Goal: Task Accomplishment & Management: Use online tool/utility

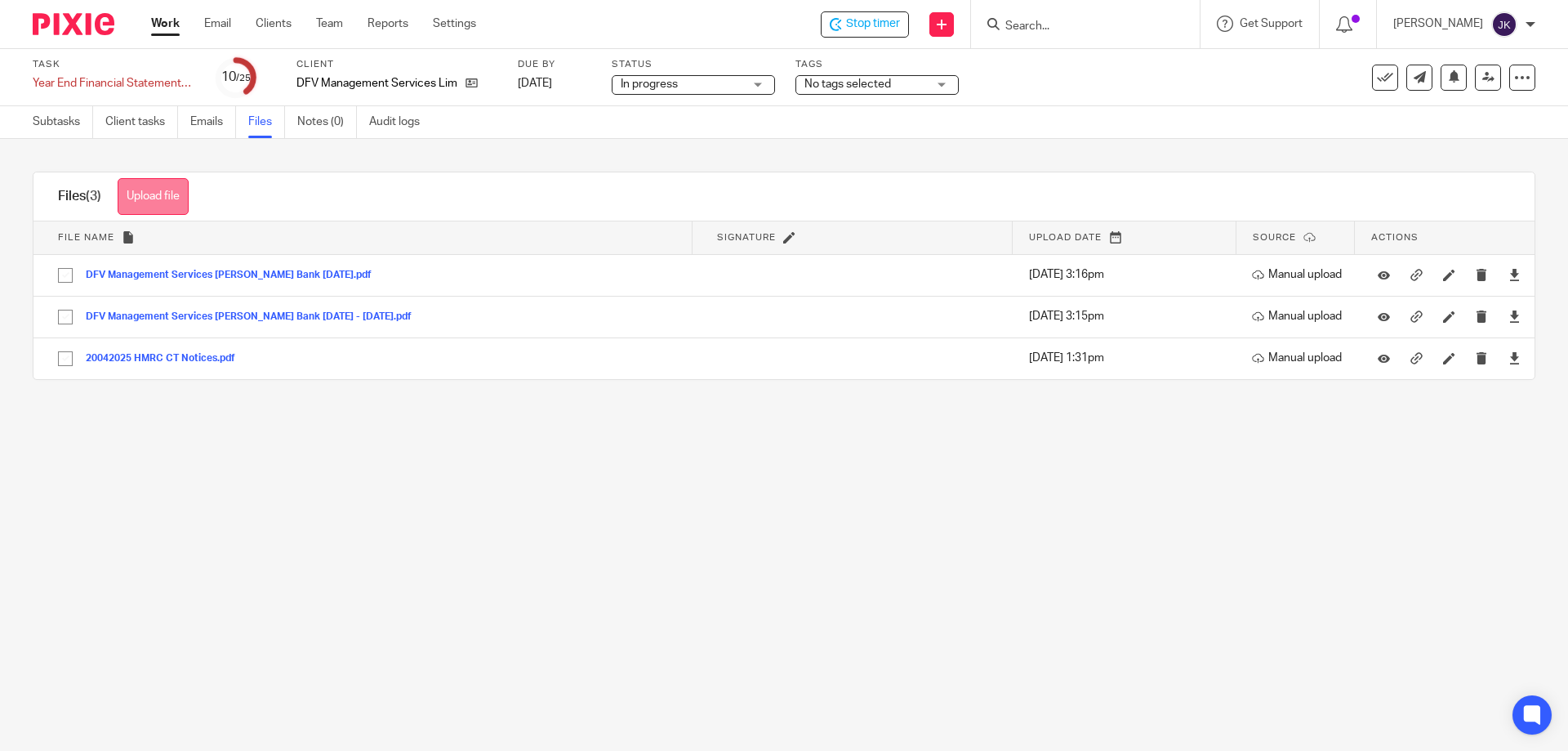
drag, startPoint x: 168, startPoint y: 201, endPoint x: 185, endPoint y: 190, distance: 20.2
click at [169, 200] on button "Upload file" at bounding box center [153, 196] width 71 height 37
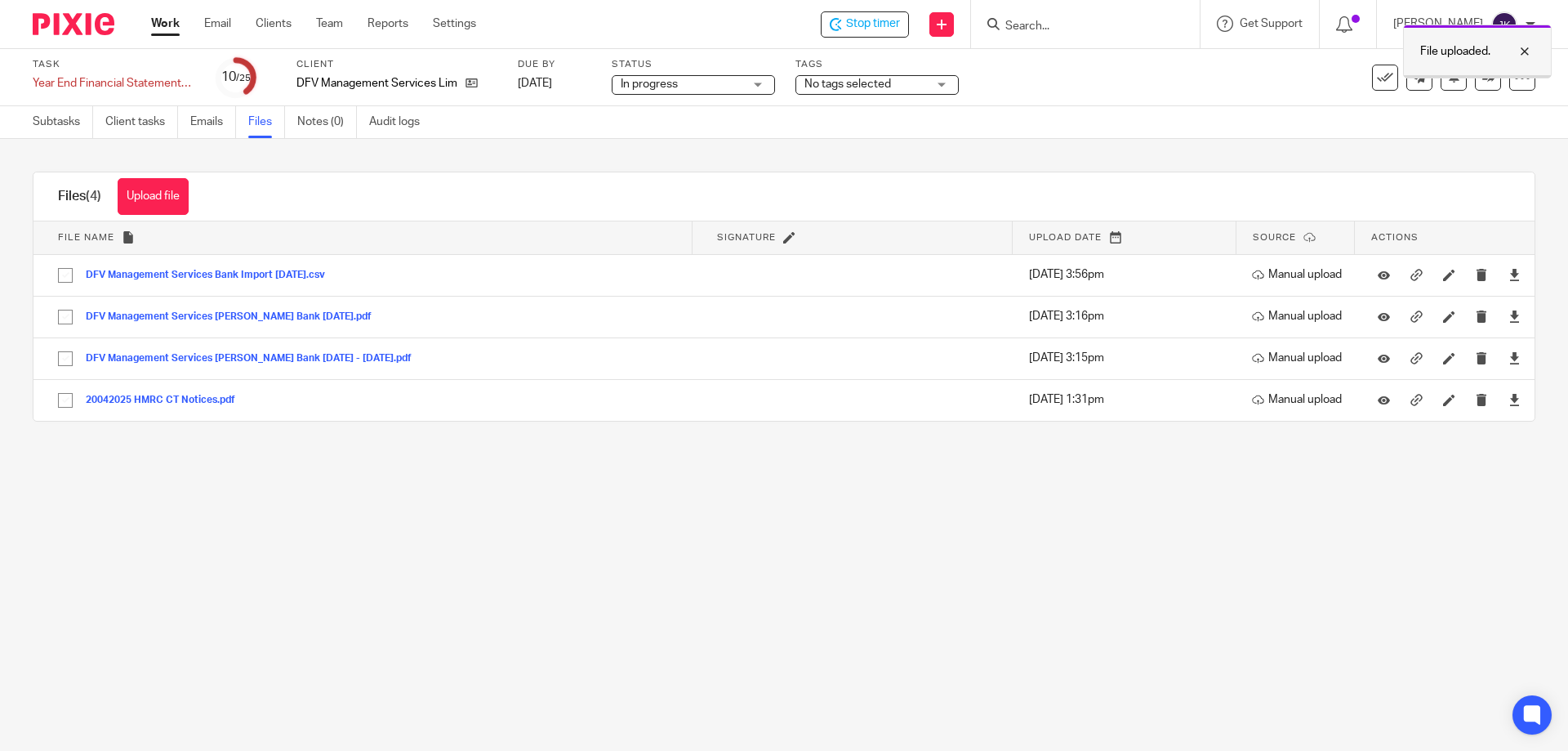
click at [781, 46] on div "File uploaded." at bounding box center [1477, 51] width 148 height 54
click at [781, 22] on span "Stop timer" at bounding box center [873, 24] width 54 height 17
click at [781, 17] on p "Jonathan Kirkup" at bounding box center [1438, 24] width 90 height 16
click at [781, 114] on span "Logout" at bounding box center [1452, 118] width 37 height 12
